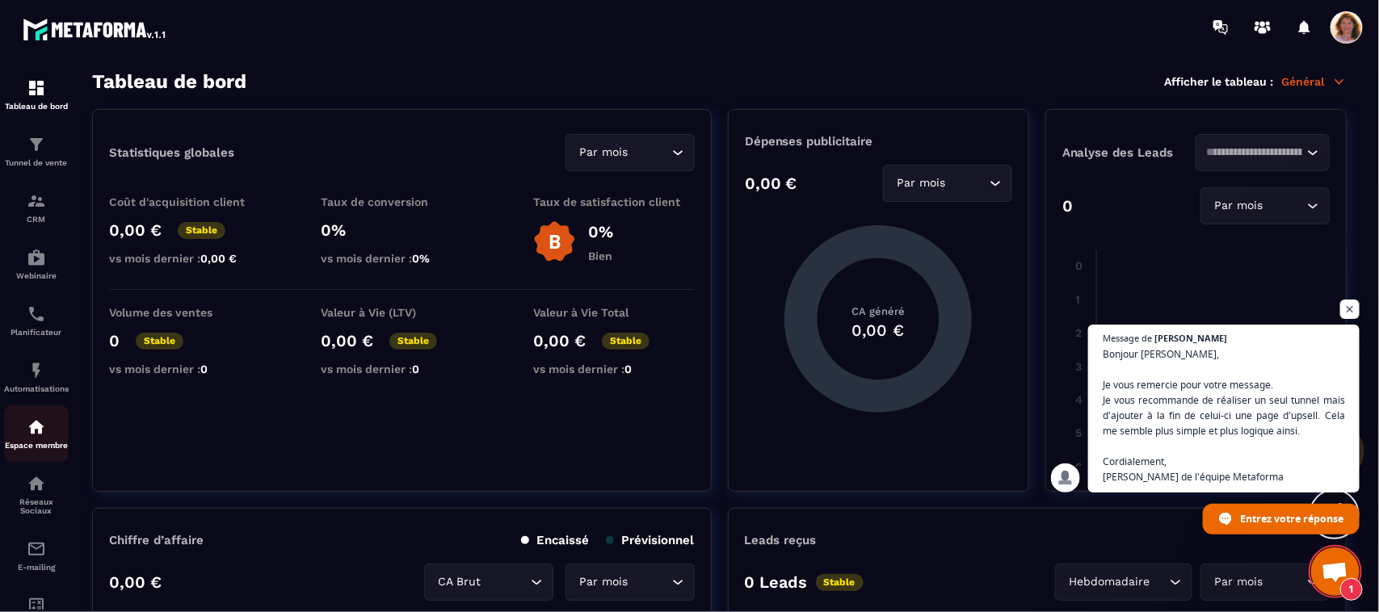
click at [34, 451] on link "Espace membre" at bounding box center [36, 433] width 65 height 57
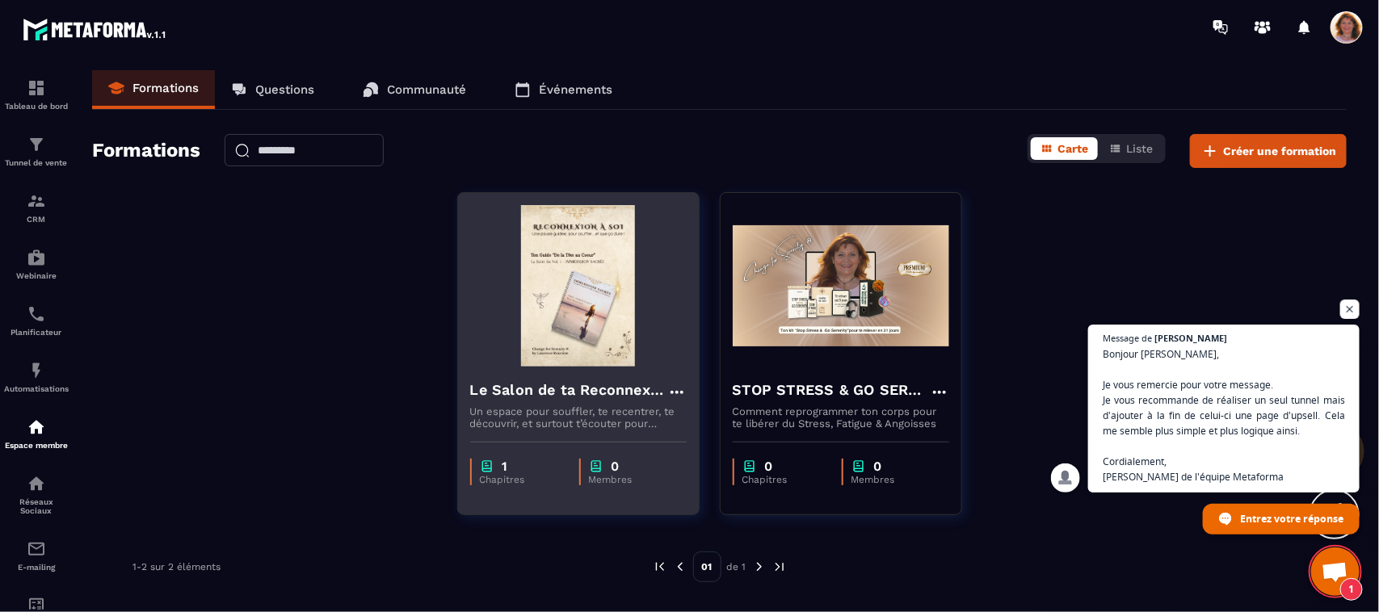
click at [655, 250] on img at bounding box center [578, 286] width 216 height 162
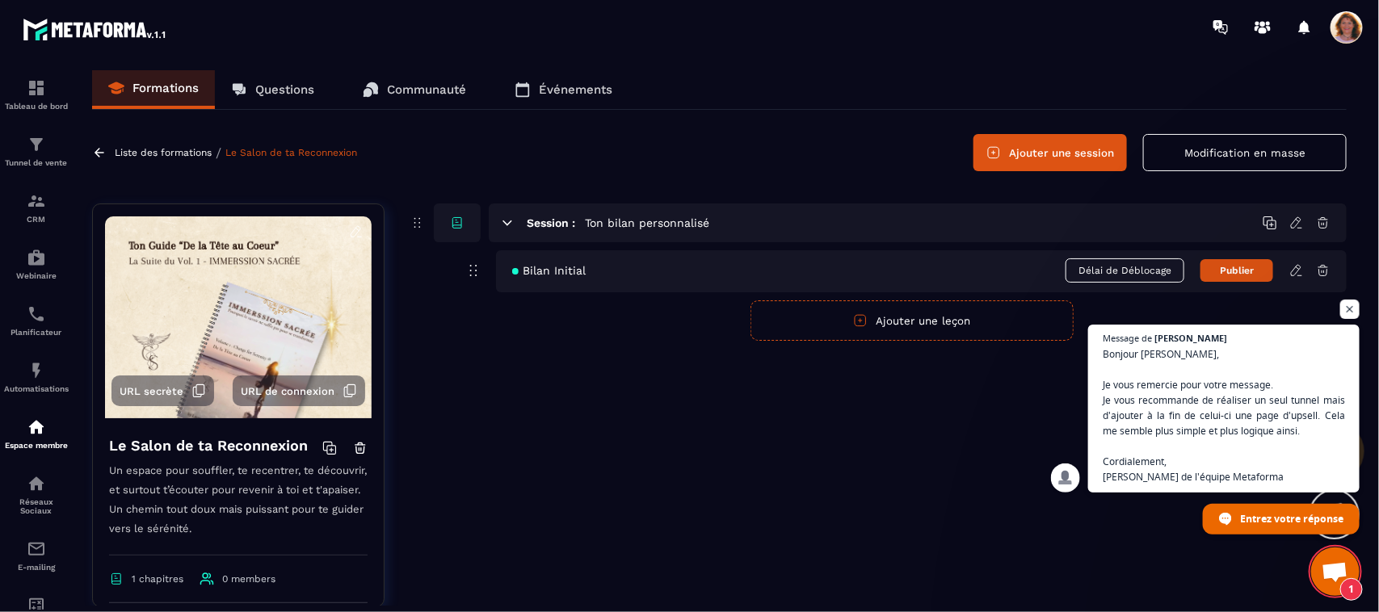
click at [1323, 271] on icon at bounding box center [1323, 270] width 15 height 15
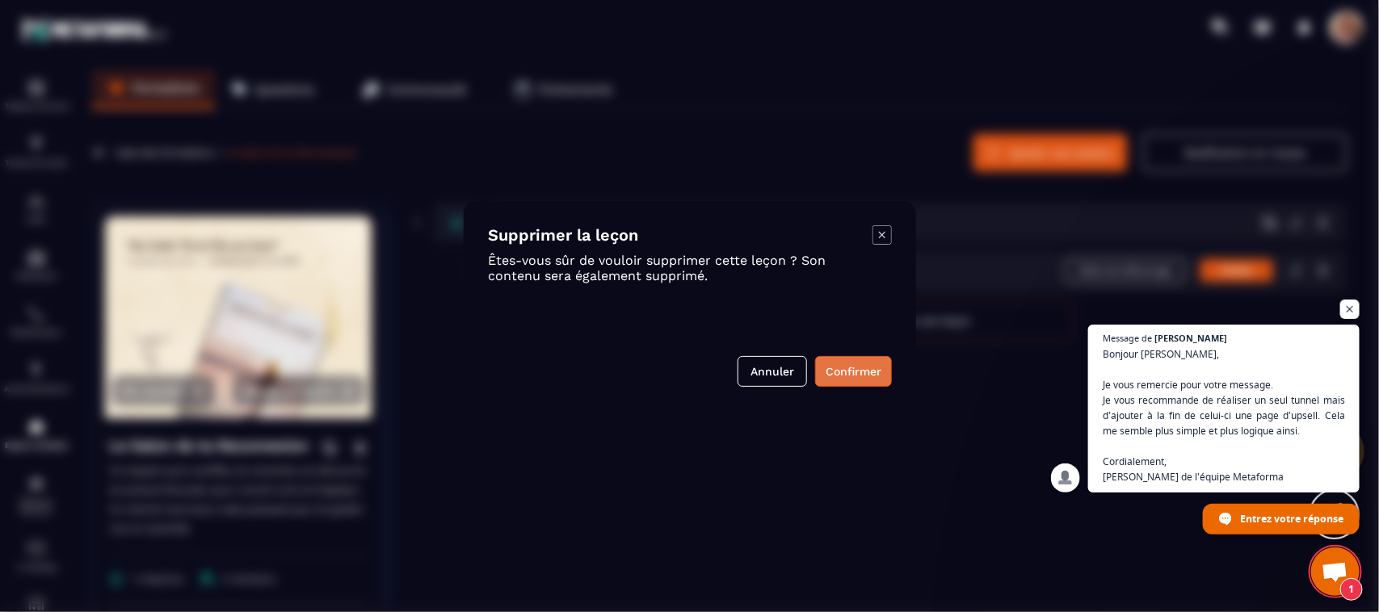
click at [842, 373] on button "Confirmer" at bounding box center [853, 371] width 77 height 31
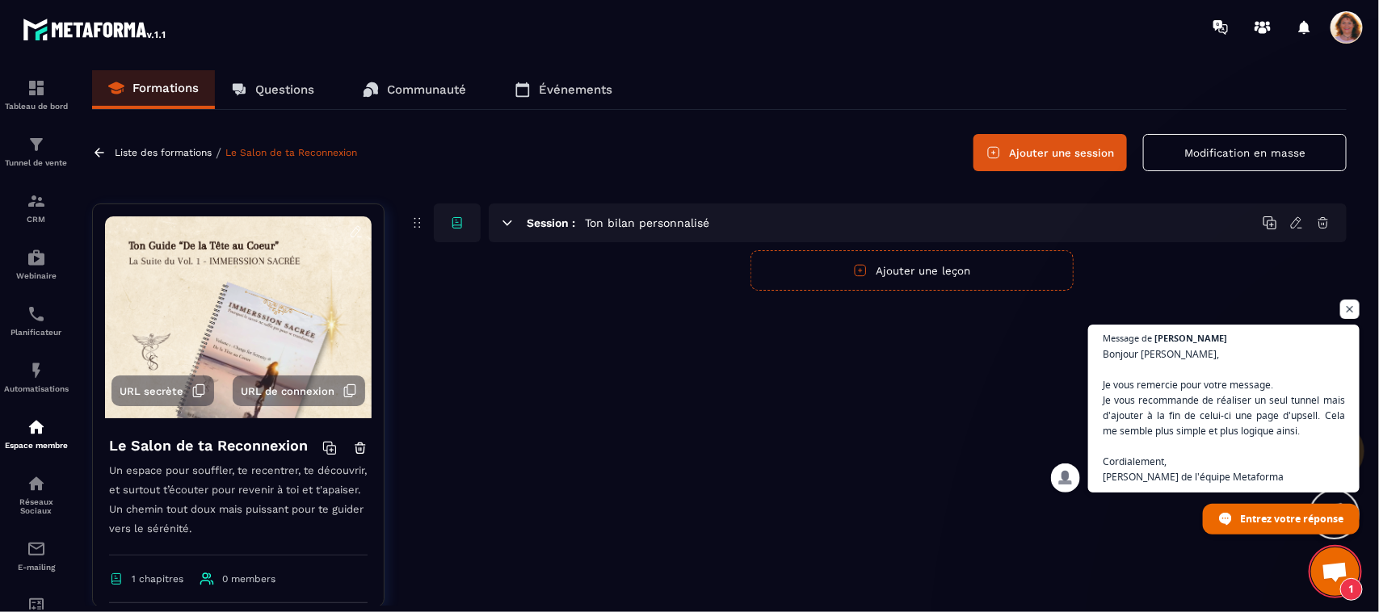
click at [882, 497] on div "Session : Ton bilan personnalisé Publier Annuler Ajouter une leçon" at bounding box center [878, 418] width 938 height 428
click at [119, 156] on p "Liste des formations" at bounding box center [163, 152] width 97 height 11
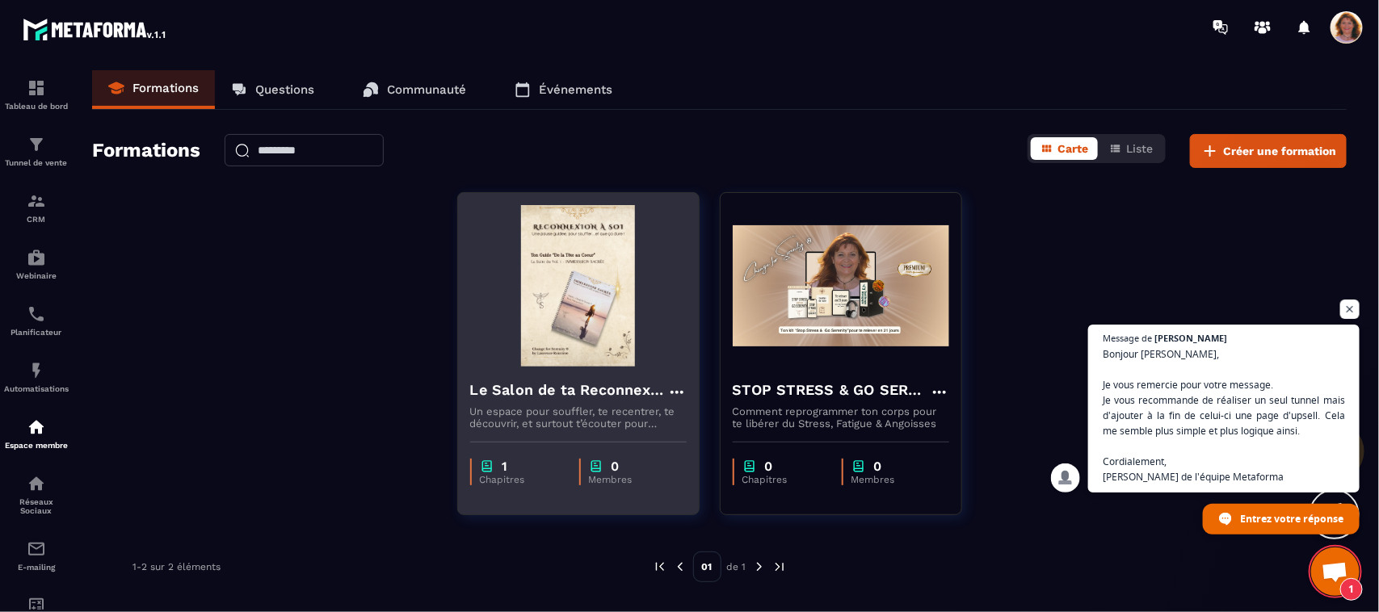
click at [667, 225] on img at bounding box center [578, 286] width 216 height 162
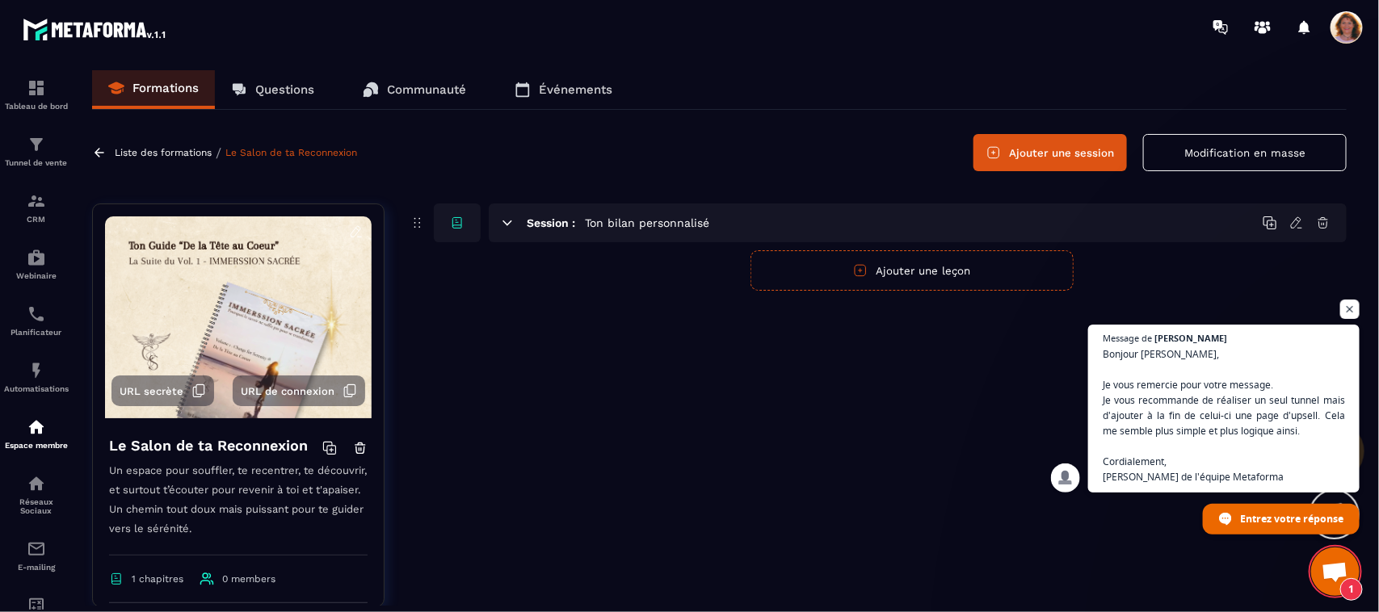
click at [1321, 228] on icon at bounding box center [1323, 223] width 10 height 10
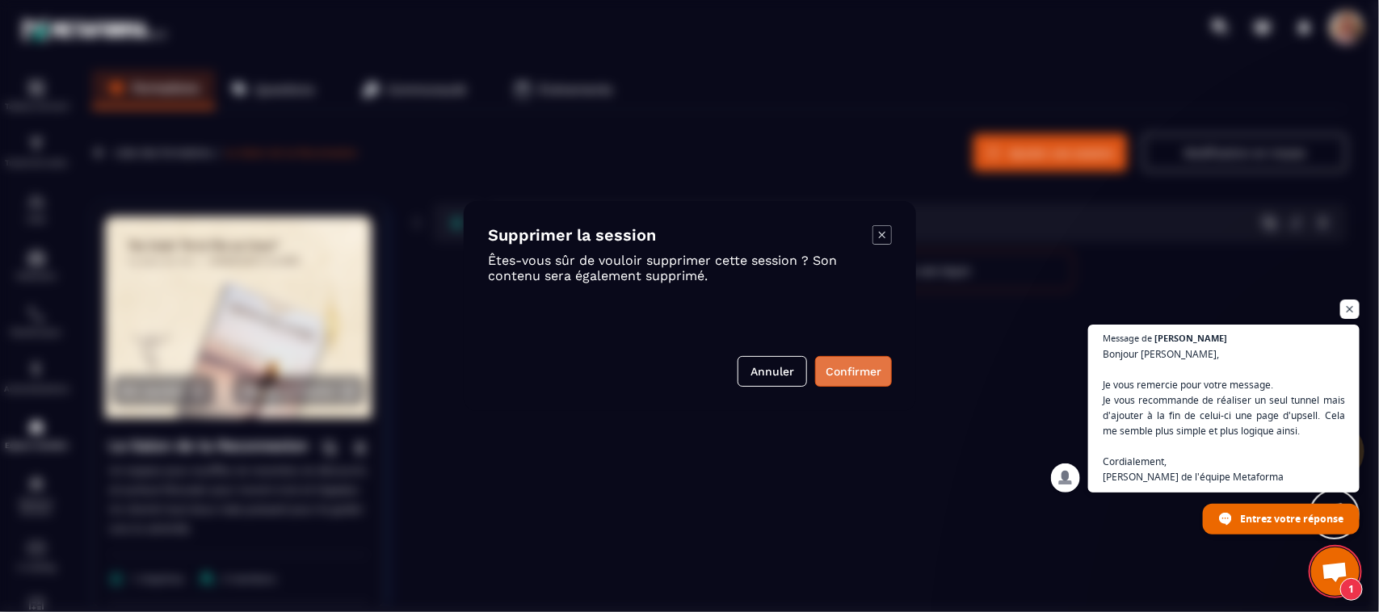
click at [855, 373] on button "Confirmer" at bounding box center [853, 371] width 77 height 31
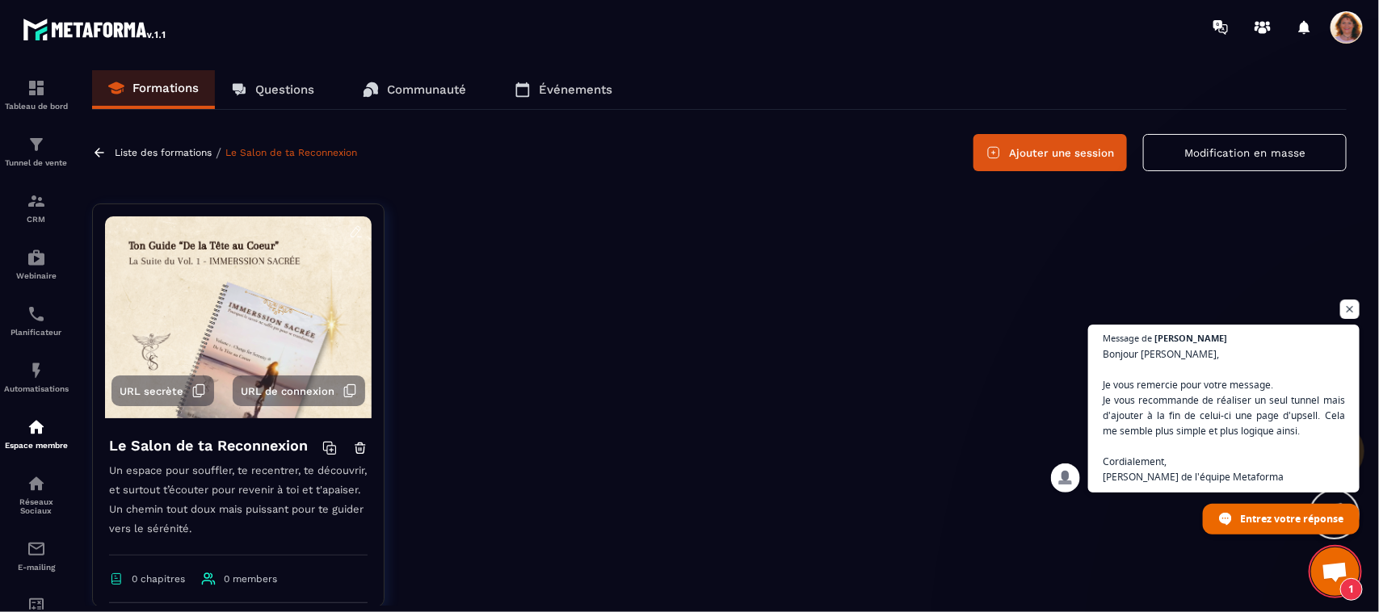
click at [353, 448] on icon at bounding box center [360, 448] width 15 height 15
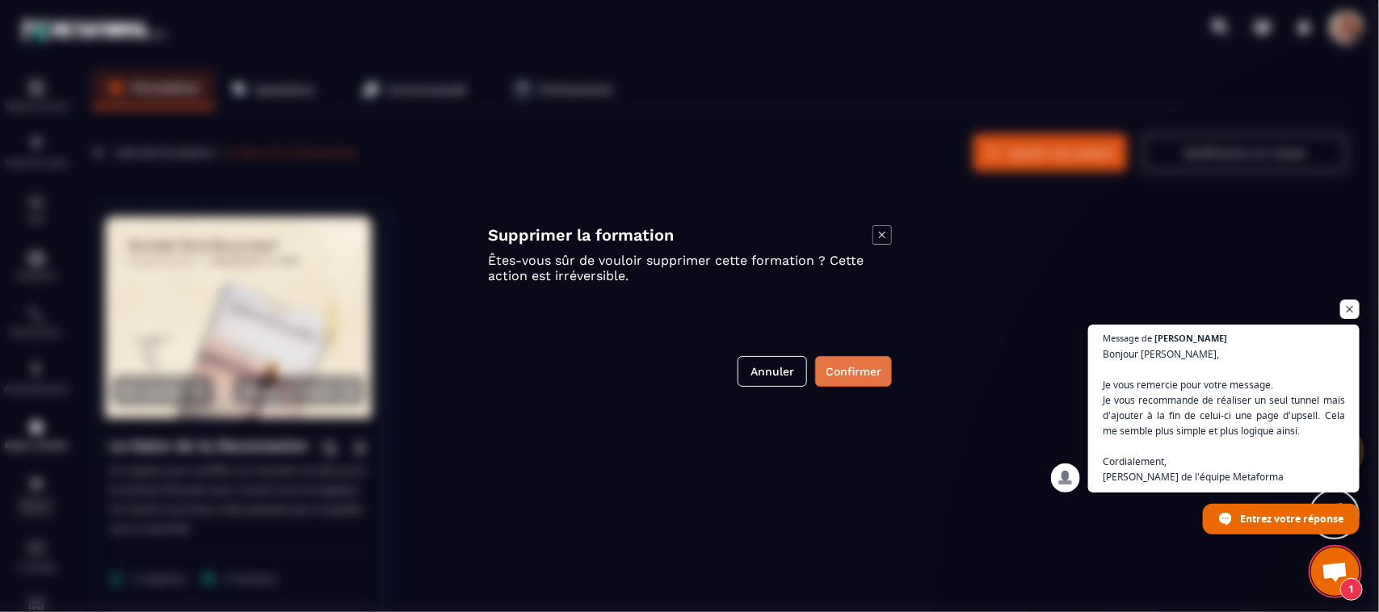
click at [871, 368] on button "Confirmer" at bounding box center [853, 371] width 77 height 31
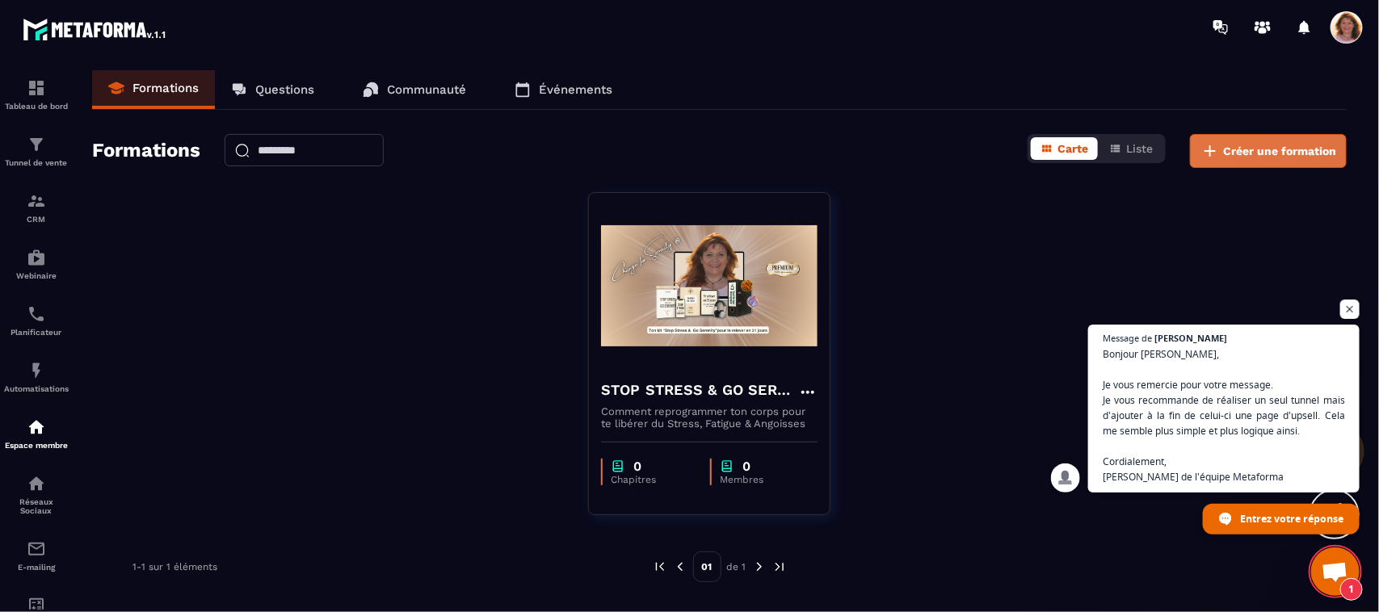
click at [1281, 155] on span "Créer une formation" at bounding box center [1279, 151] width 113 height 16
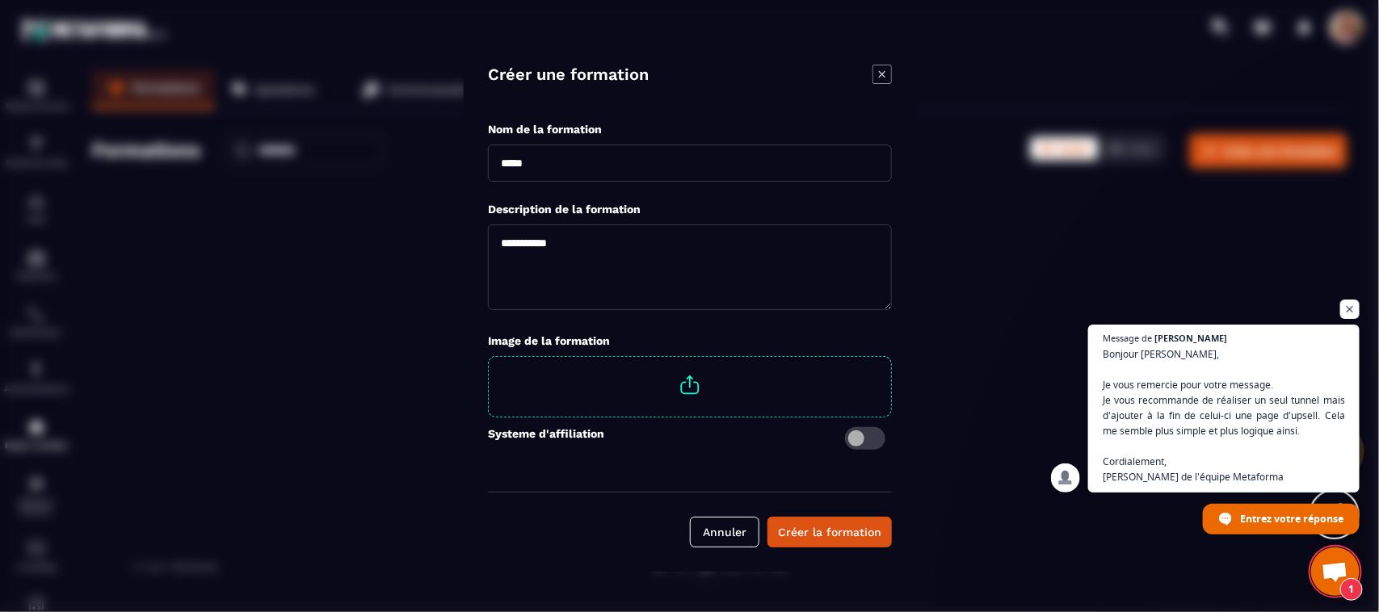
click at [879, 82] on icon "Modal window" at bounding box center [881, 74] width 19 height 19
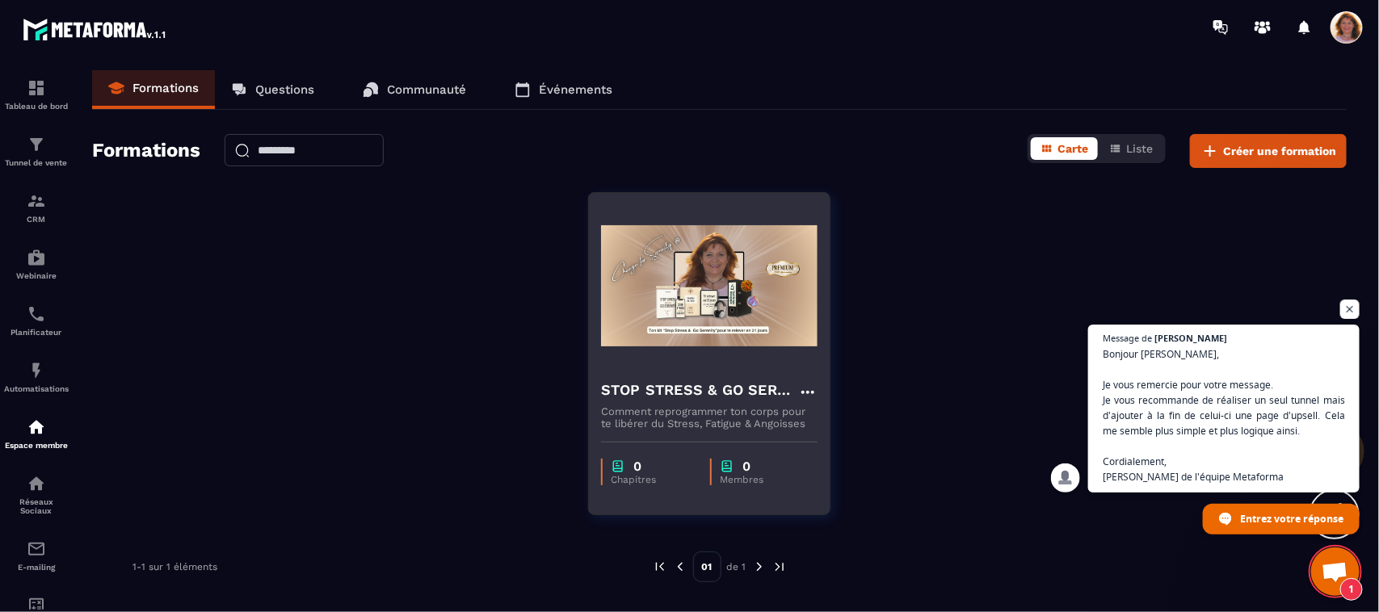
click at [783, 299] on img at bounding box center [709, 286] width 216 height 162
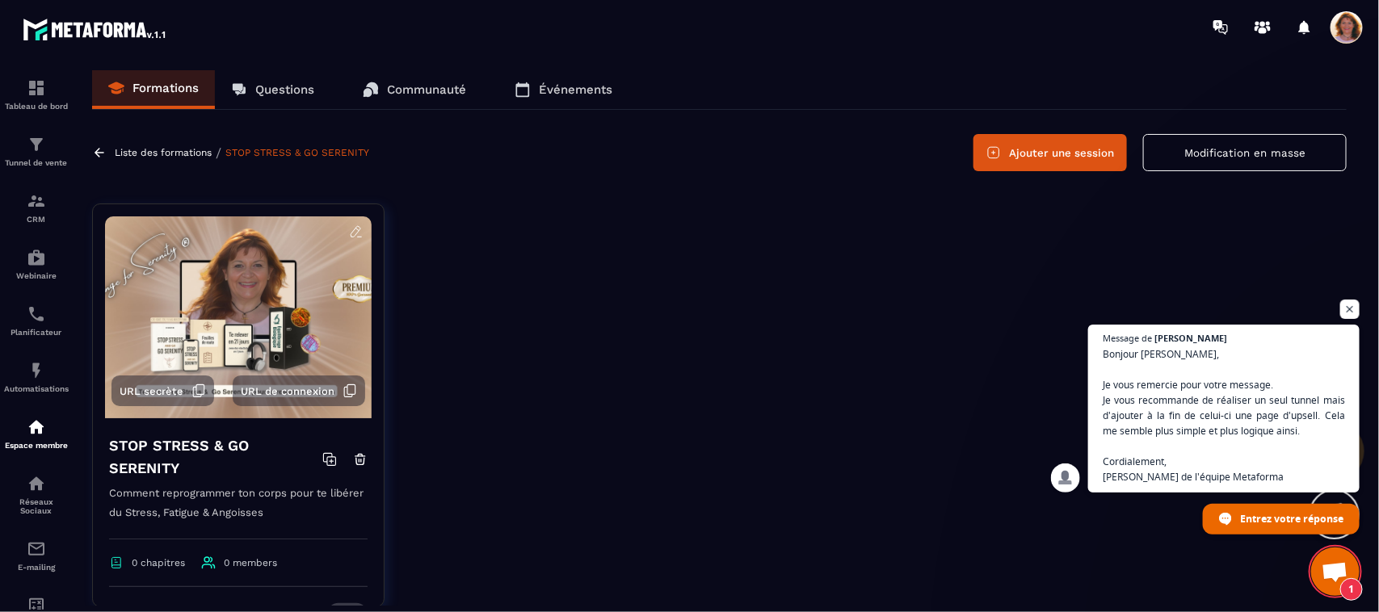
click at [1058, 154] on button "Ajouter une session" at bounding box center [1049, 152] width 153 height 37
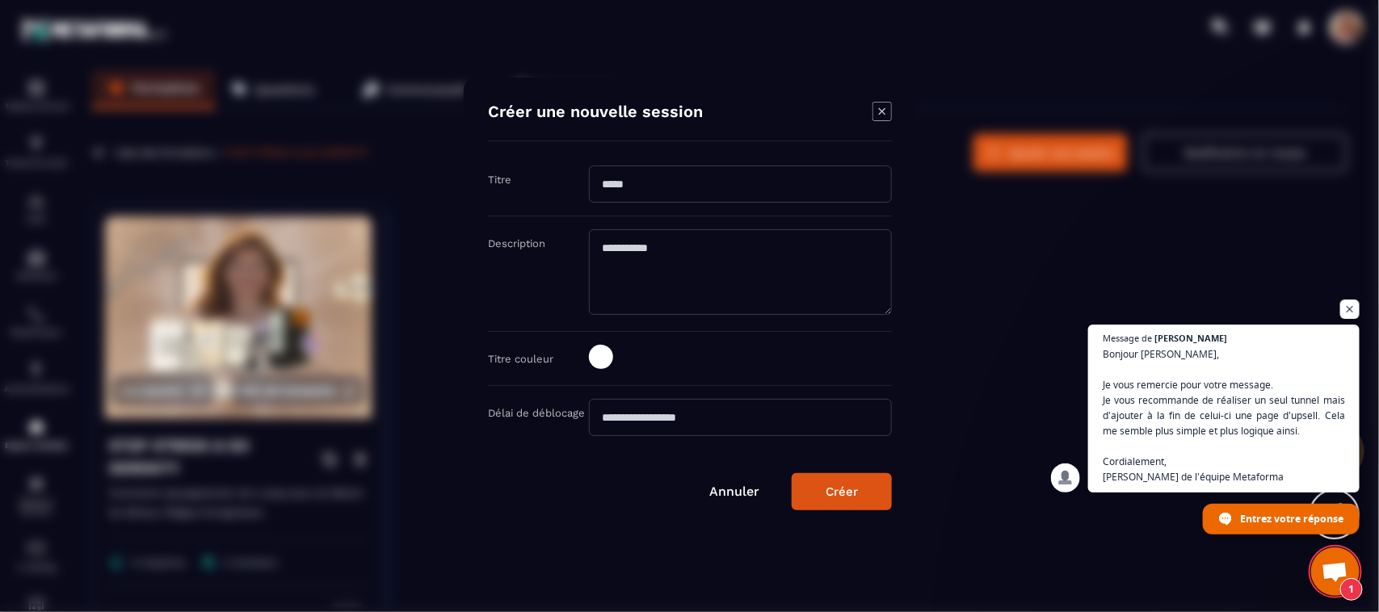
click at [657, 182] on input "Modal window" at bounding box center [740, 184] width 303 height 37
click at [659, 241] on textarea "Modal window" at bounding box center [740, 272] width 303 height 86
click at [661, 422] on input "Modal window" at bounding box center [740, 417] width 303 height 37
click at [1350, 311] on span "Ouvrir le chat" at bounding box center [1350, 310] width 20 height 20
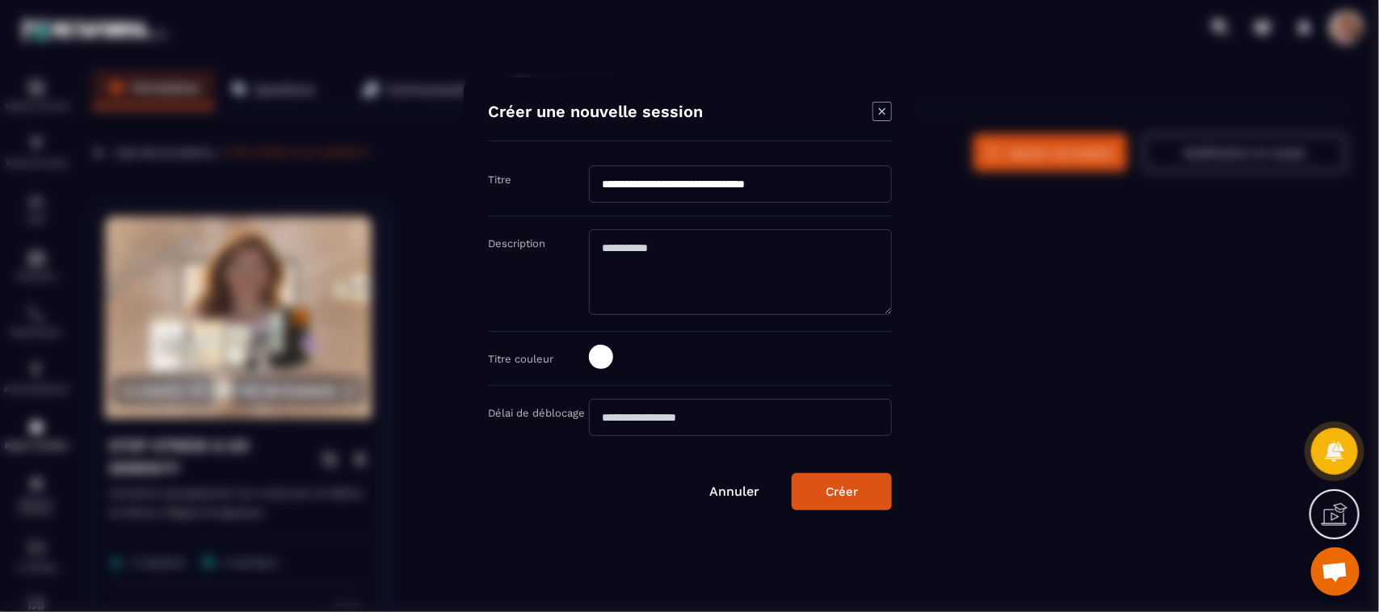
click at [634, 256] on textarea "Modal window" at bounding box center [740, 272] width 303 height 86
click at [681, 186] on input "**********" at bounding box center [740, 184] width 303 height 37
drag, startPoint x: 821, startPoint y: 184, endPoint x: 692, endPoint y: 187, distance: 128.5
click at [692, 187] on input "**********" at bounding box center [740, 184] width 303 height 37
type input "**********"
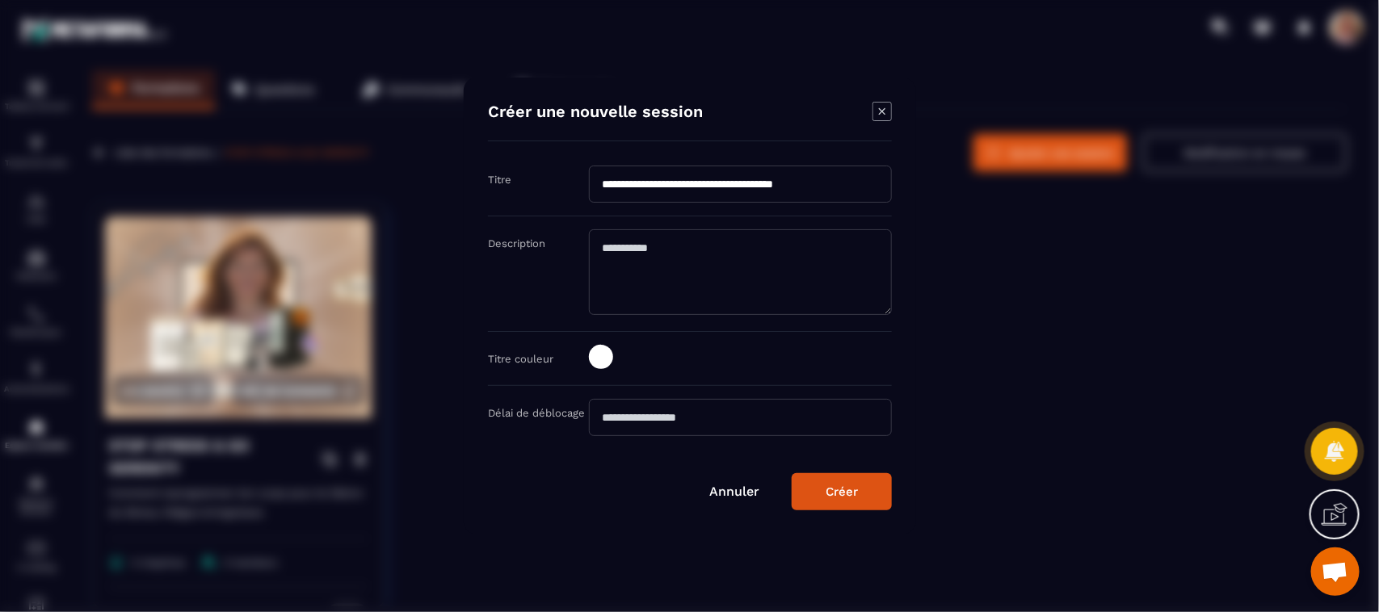
click at [692, 243] on textarea "Modal window" at bounding box center [740, 272] width 303 height 86
click at [652, 257] on textarea "Modal window" at bounding box center [740, 272] width 303 height 86
type textarea "**********"
click at [999, 429] on div "Modal window" at bounding box center [689, 306] width 1379 height 612
click at [600, 355] on span "Modal window" at bounding box center [601, 357] width 24 height 24
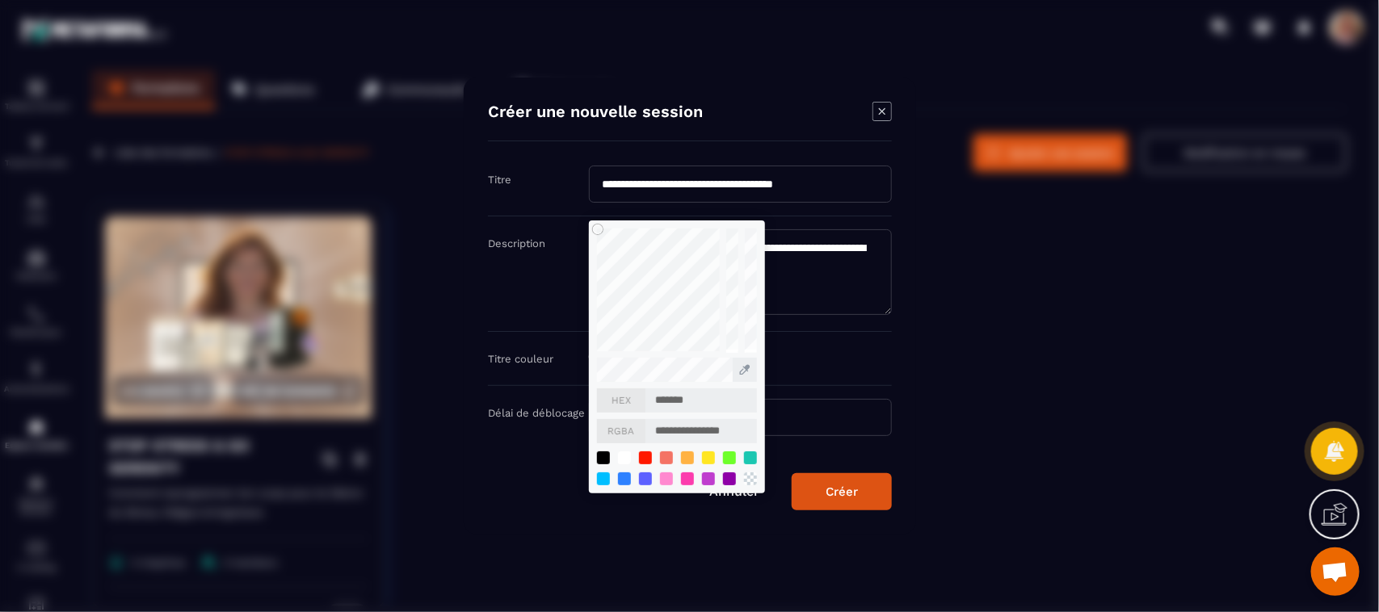
click at [989, 428] on div "Modal window" at bounding box center [689, 306] width 1379 height 612
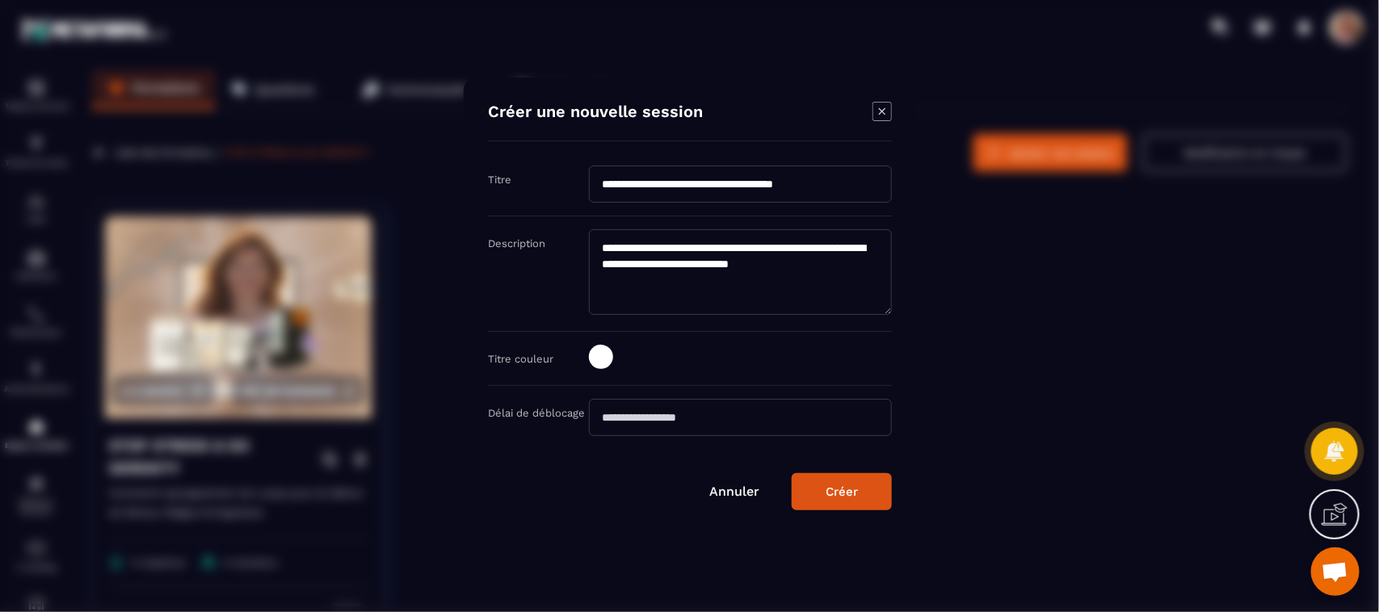
click at [862, 501] on button "Créer" at bounding box center [842, 491] width 100 height 37
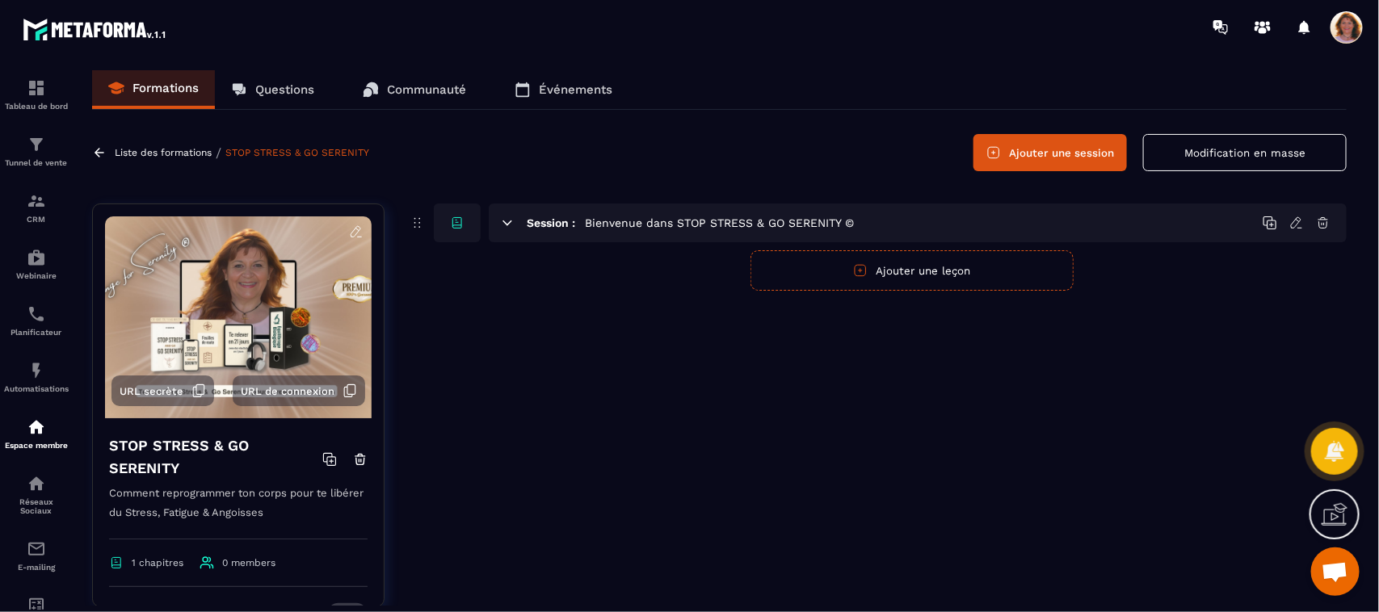
click at [456, 226] on icon at bounding box center [457, 223] width 15 height 15
click at [416, 222] on icon at bounding box center [417, 222] width 17 height 19
click at [1338, 519] on icon at bounding box center [1334, 515] width 26 height 26
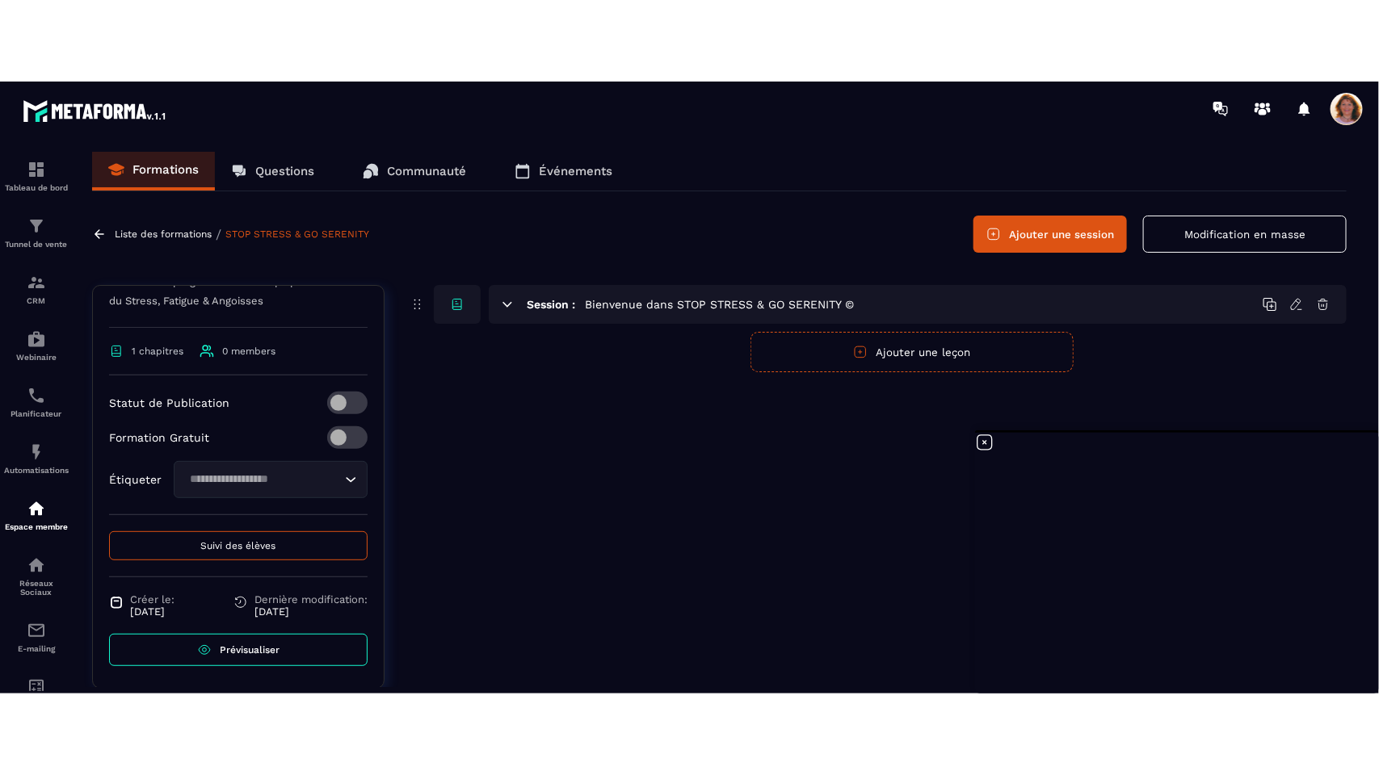
scroll to position [297, 0]
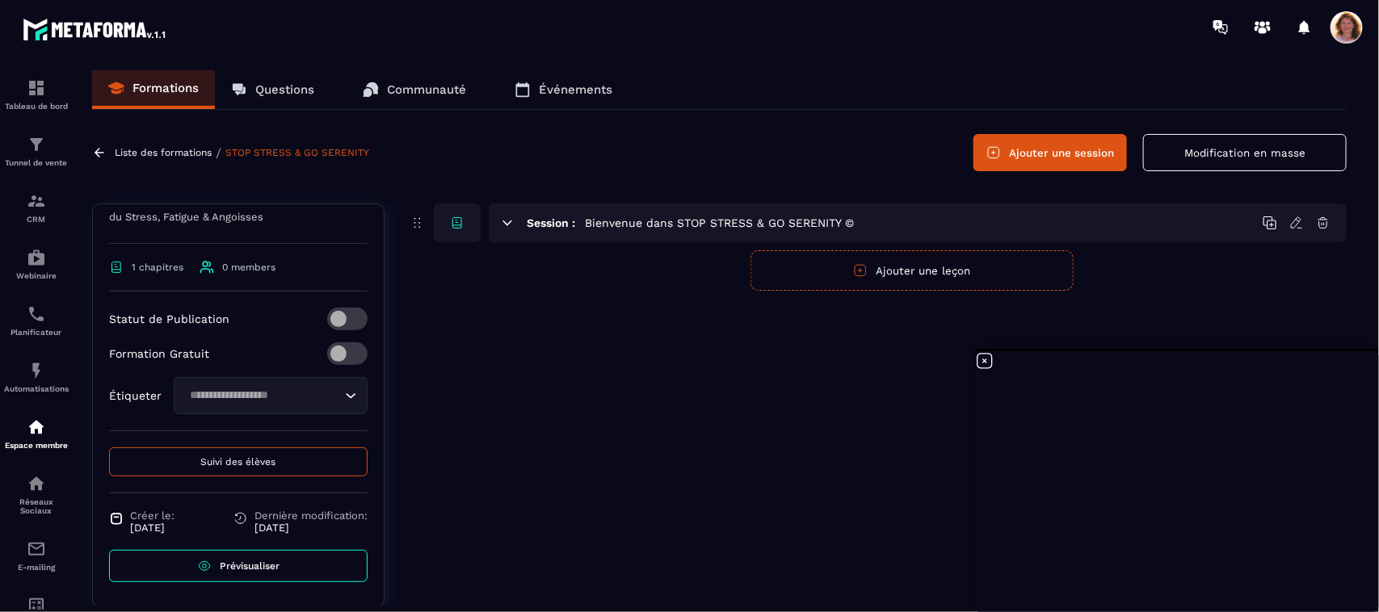
click at [269, 576] on link "Prévisualiser" at bounding box center [238, 566] width 258 height 32
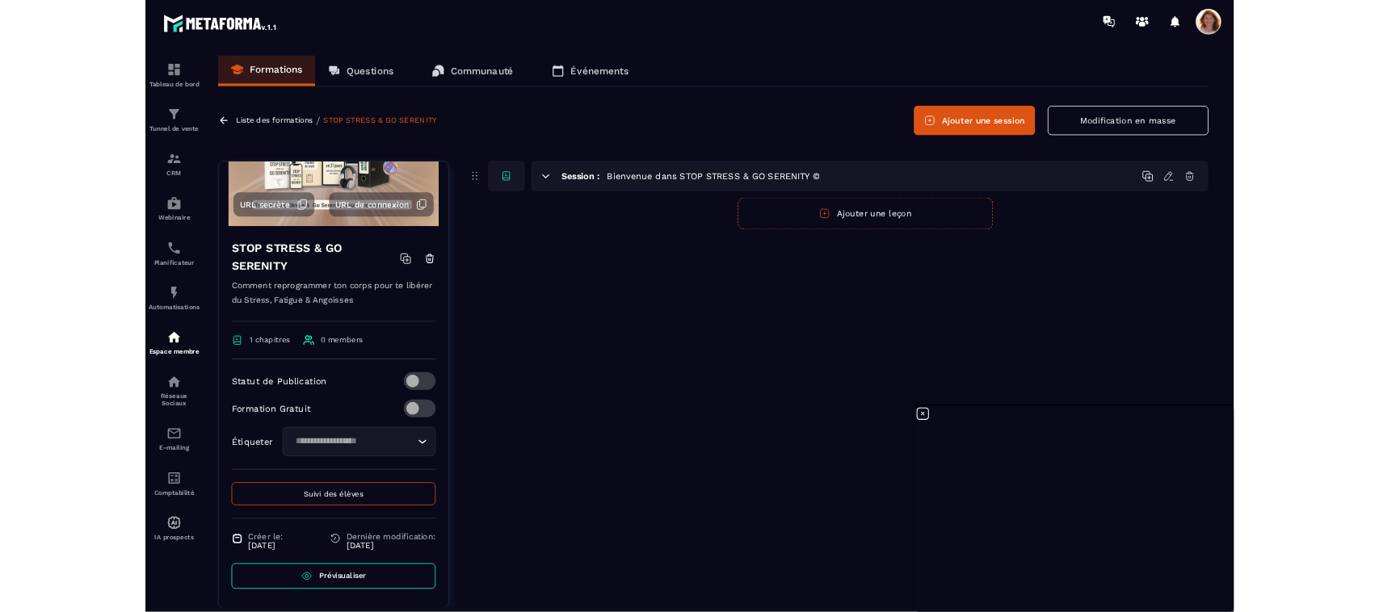
scroll to position [136, 0]
